Goal: Transaction & Acquisition: Purchase product/service

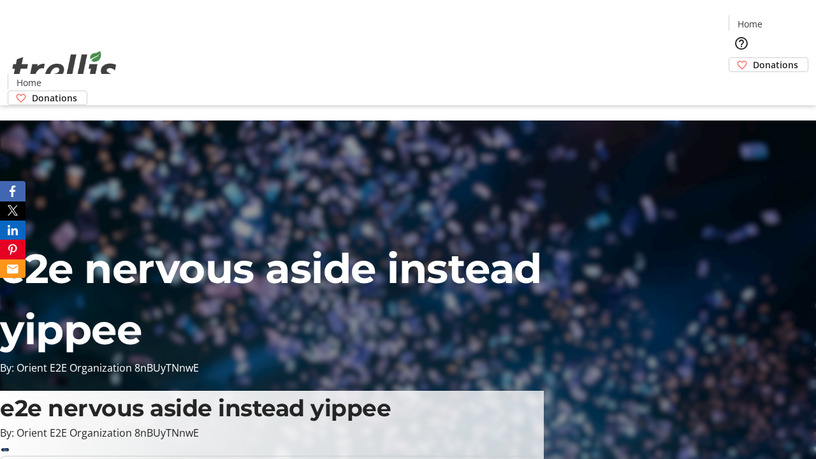
click at [753, 58] on span "Donations" at bounding box center [775, 64] width 45 height 13
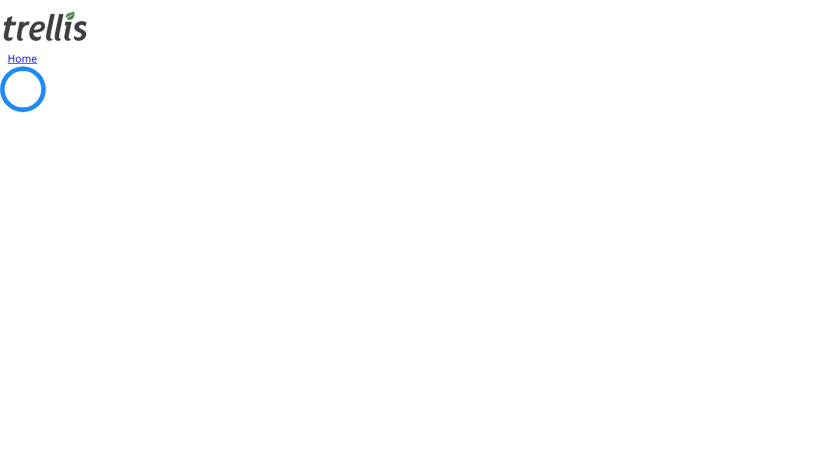
select select "CA"
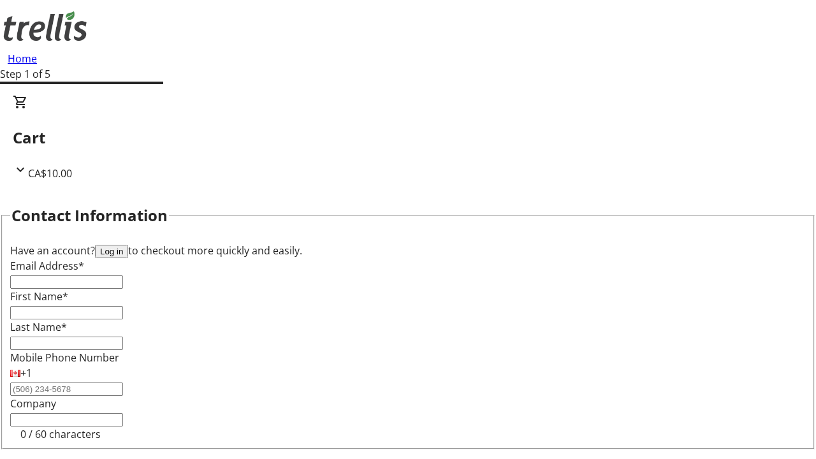
click at [128, 245] on button "Log in" at bounding box center [111, 251] width 33 height 13
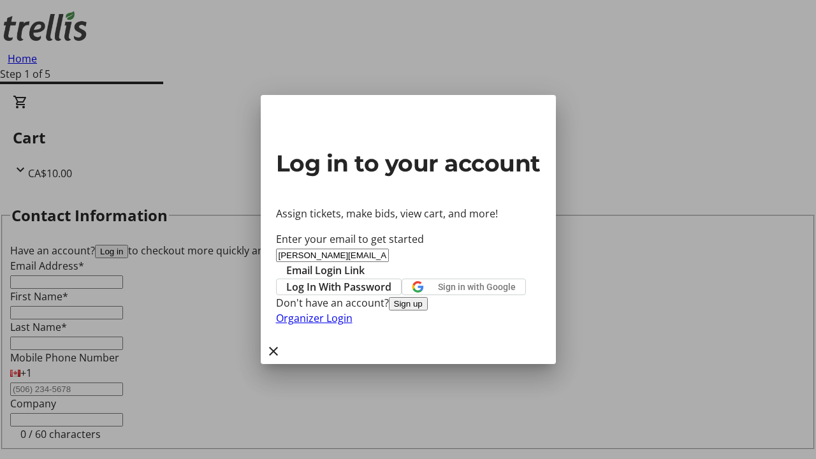
type input "[PERSON_NAME][EMAIL_ADDRESS][DOMAIN_NAME]"
click at [365, 263] on span "Email Login Link" at bounding box center [325, 270] width 78 height 15
